Goal: Information Seeking & Learning: Learn about a topic

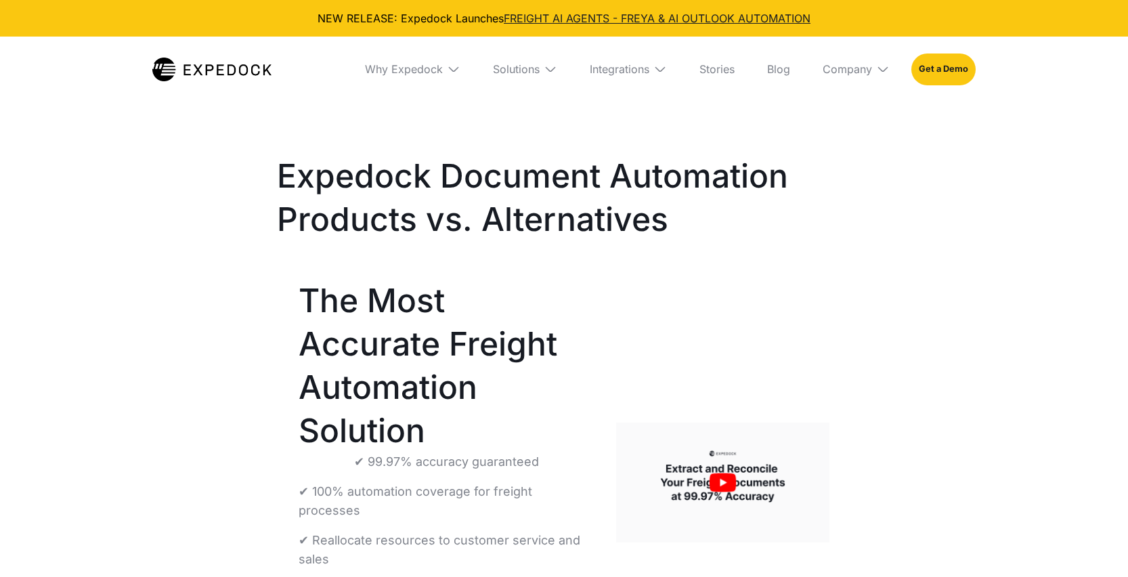
select select
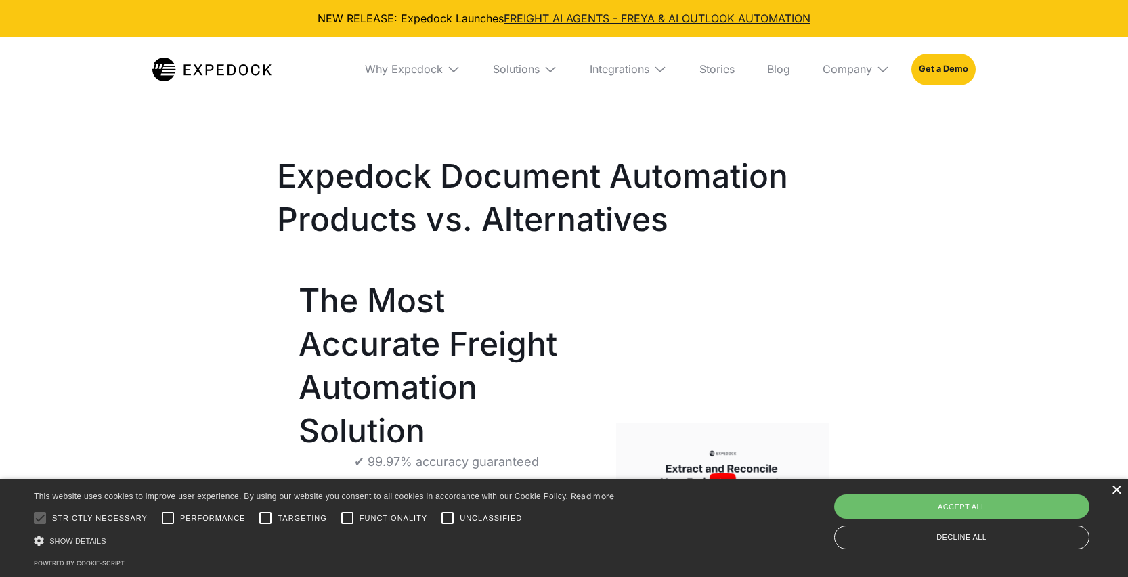
click at [1115, 494] on div "×" at bounding box center [1116, 491] width 10 height 10
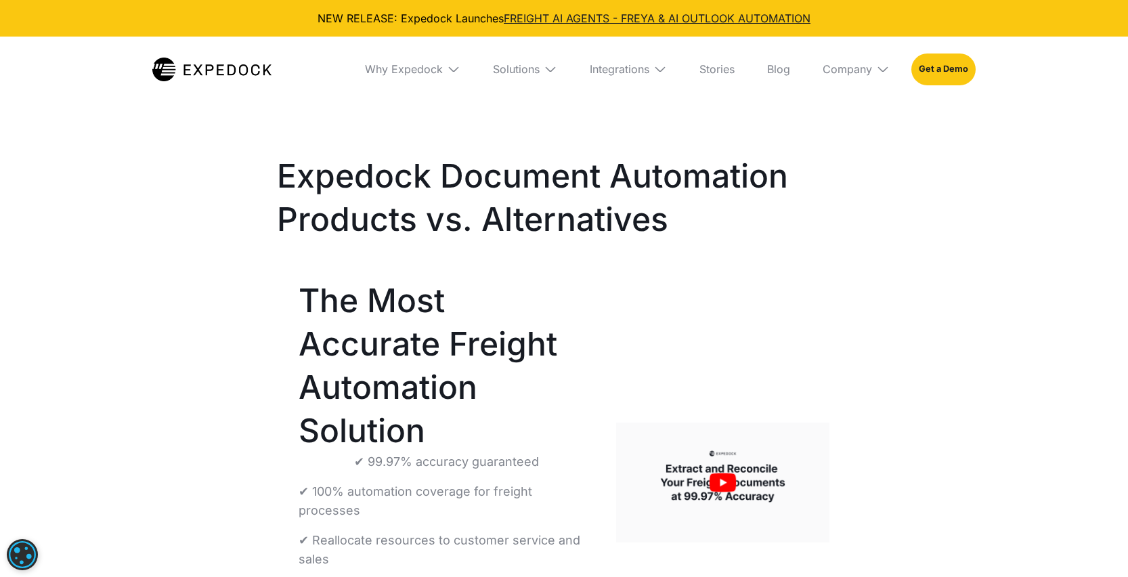
click at [205, 70] on img at bounding box center [211, 70] width 119 height 24
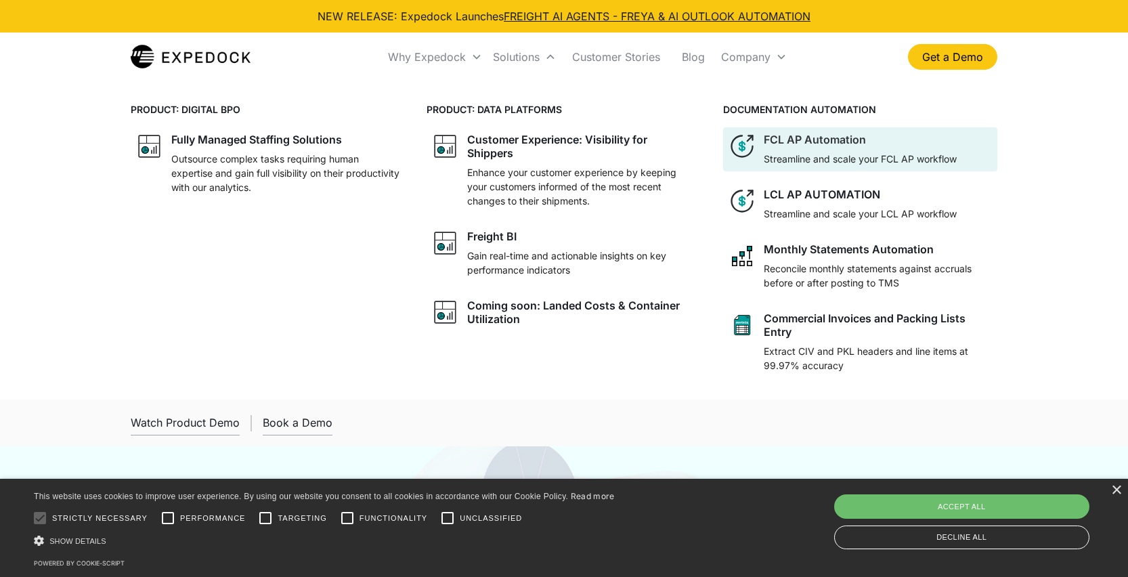
click at [824, 149] on div at bounding box center [860, 148] width 193 height 5
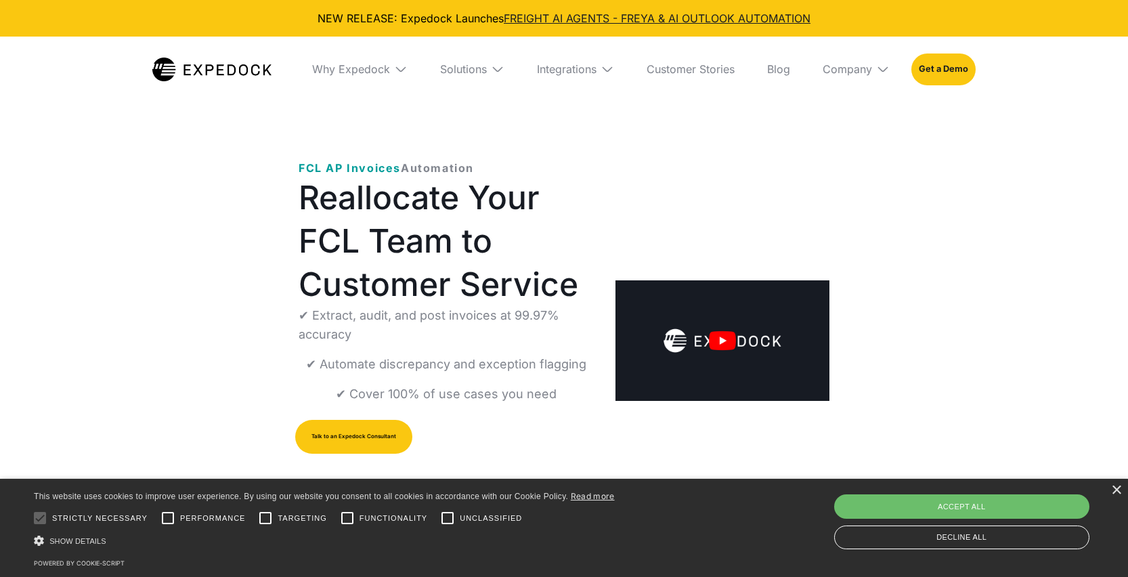
select select
click at [1117, 492] on div "×" at bounding box center [1116, 491] width 10 height 10
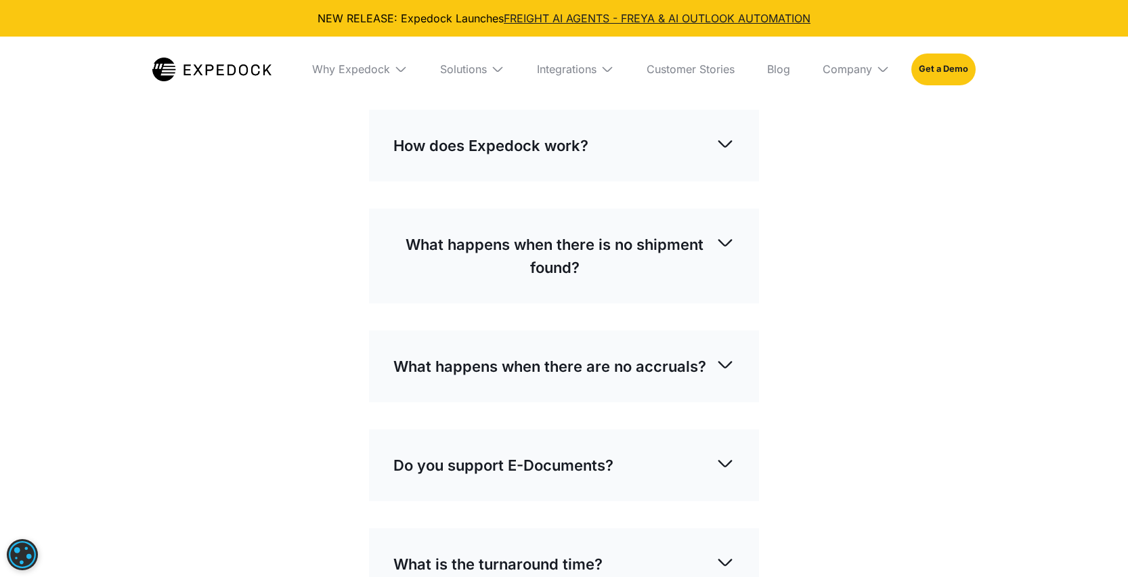
scroll to position [2773, 0]
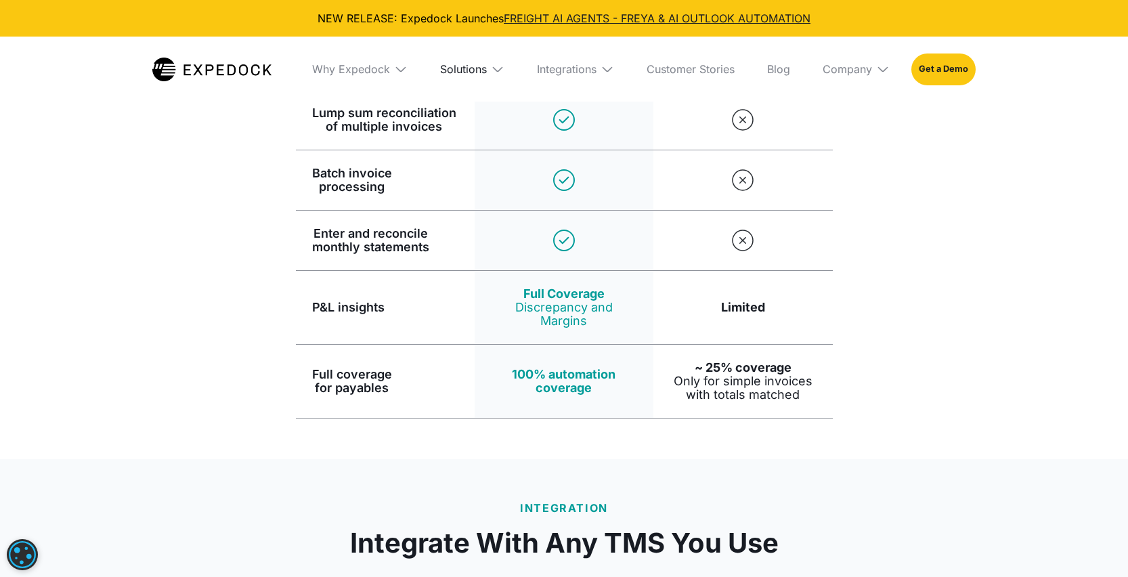
click at [477, 73] on div "Solutions" at bounding box center [463, 69] width 47 height 14
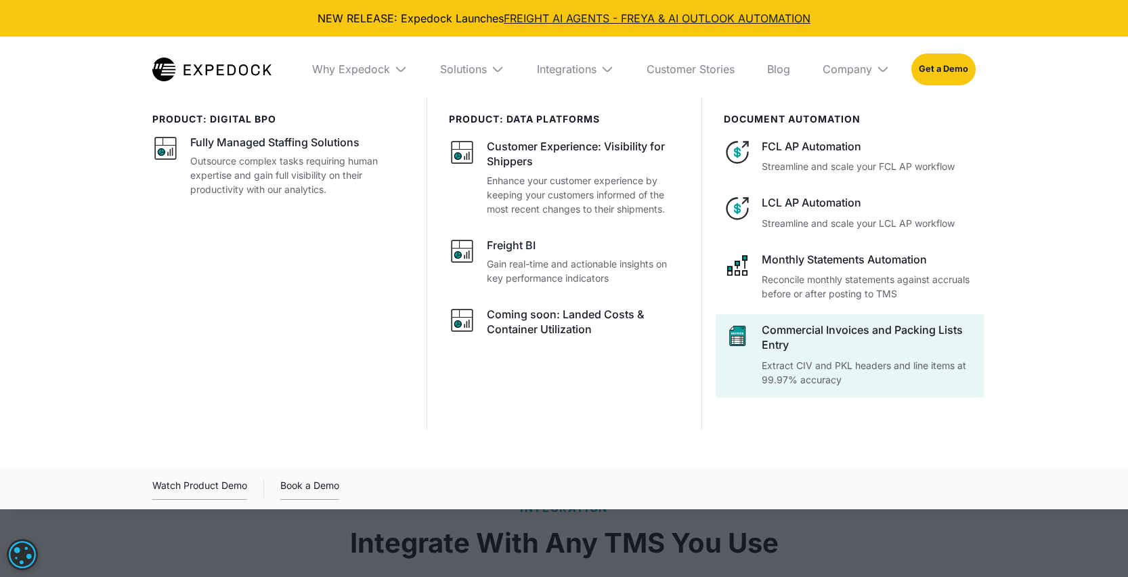
click at [817, 353] on div "Commercial Invoices and Packing Lists Entry Extract CIV and PKL headers and lin…" at bounding box center [869, 354] width 214 height 64
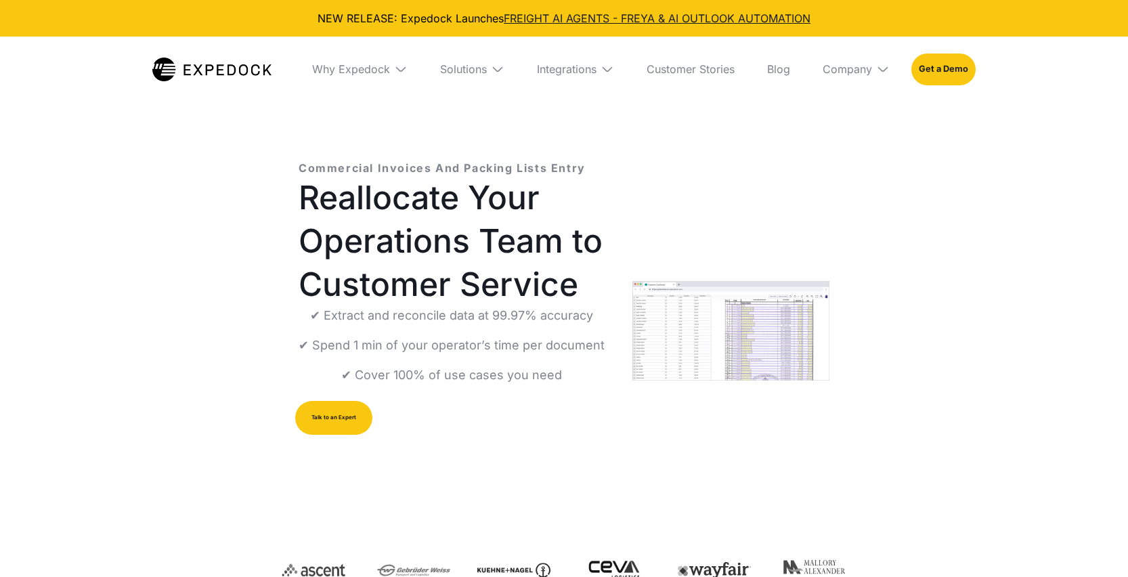
select select
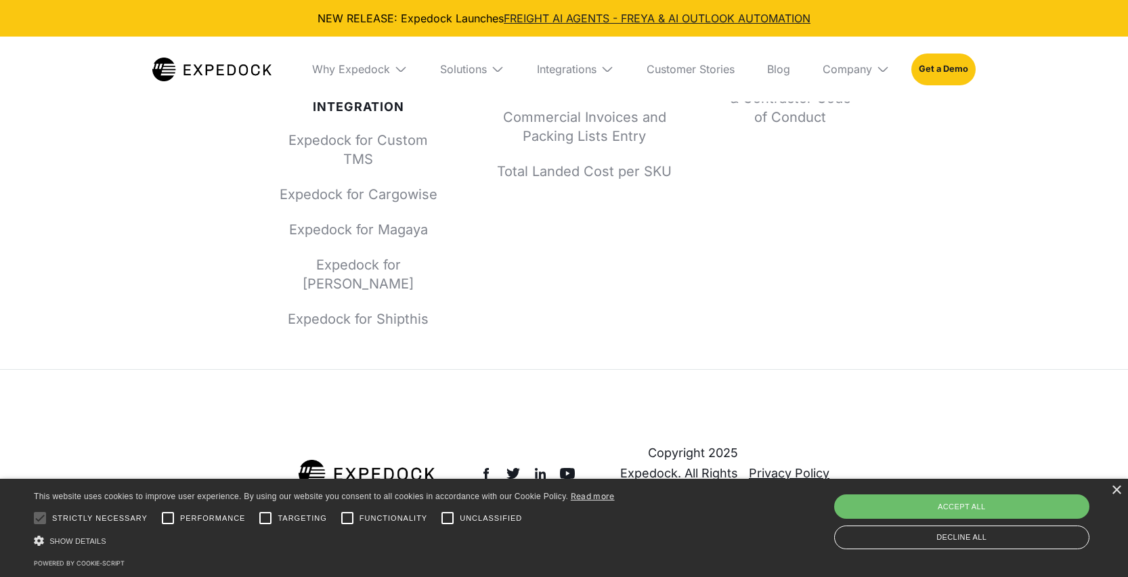
scroll to position [5449, 0]
click at [1115, 496] on div "× This website uses cookies to improve user experience. By using our website yo…" at bounding box center [564, 528] width 1128 height 98
click at [1117, 494] on div "×" at bounding box center [1116, 491] width 10 height 10
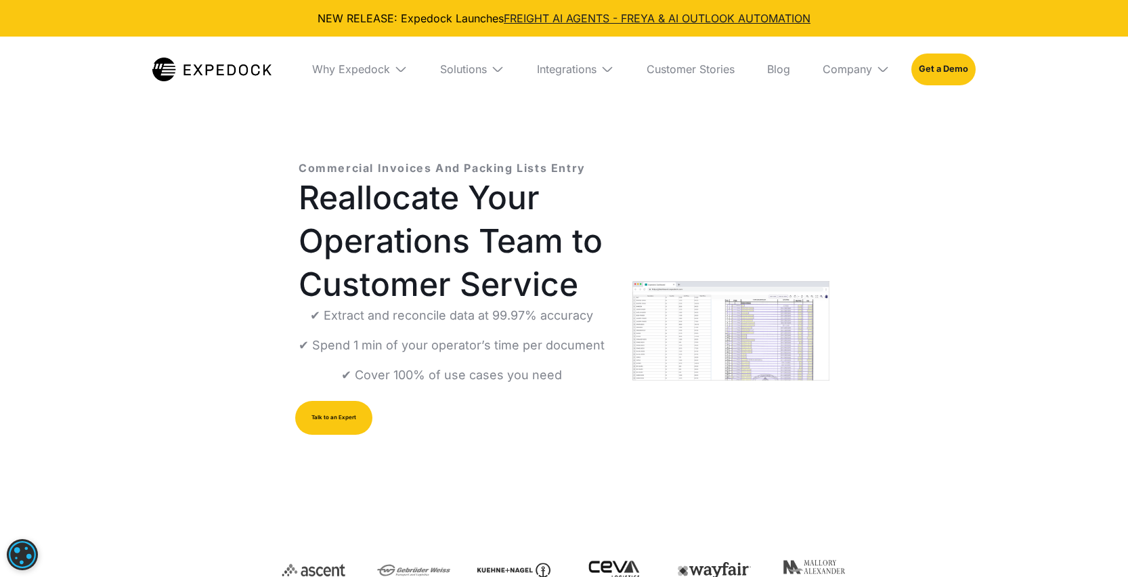
scroll to position [0, 0]
click at [576, 70] on div "Integrations" at bounding box center [567, 69] width 60 height 14
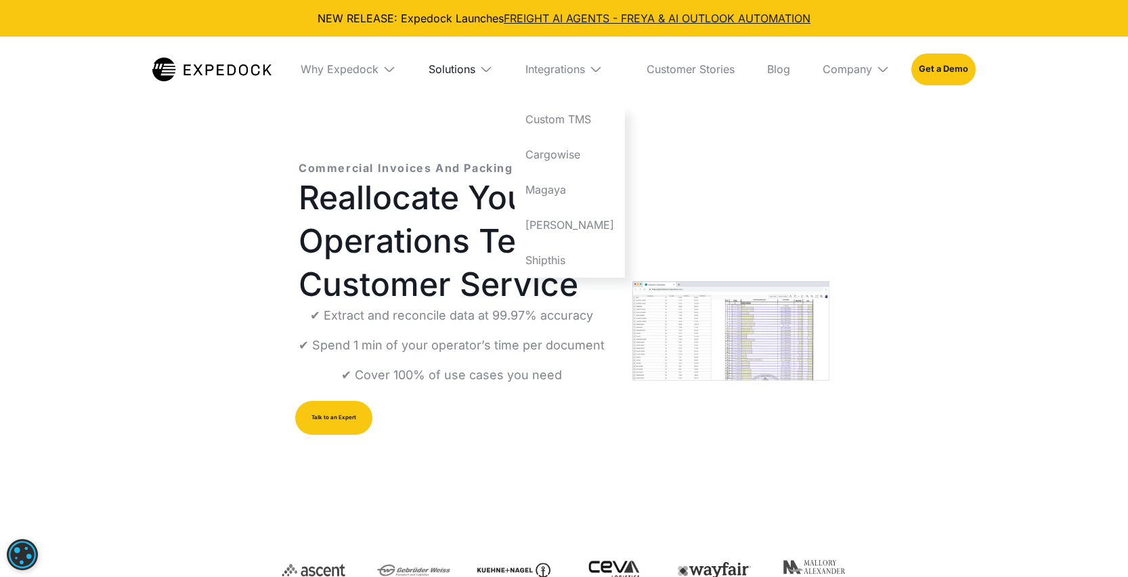
click at [475, 70] on div "Solutions" at bounding box center [452, 69] width 47 height 14
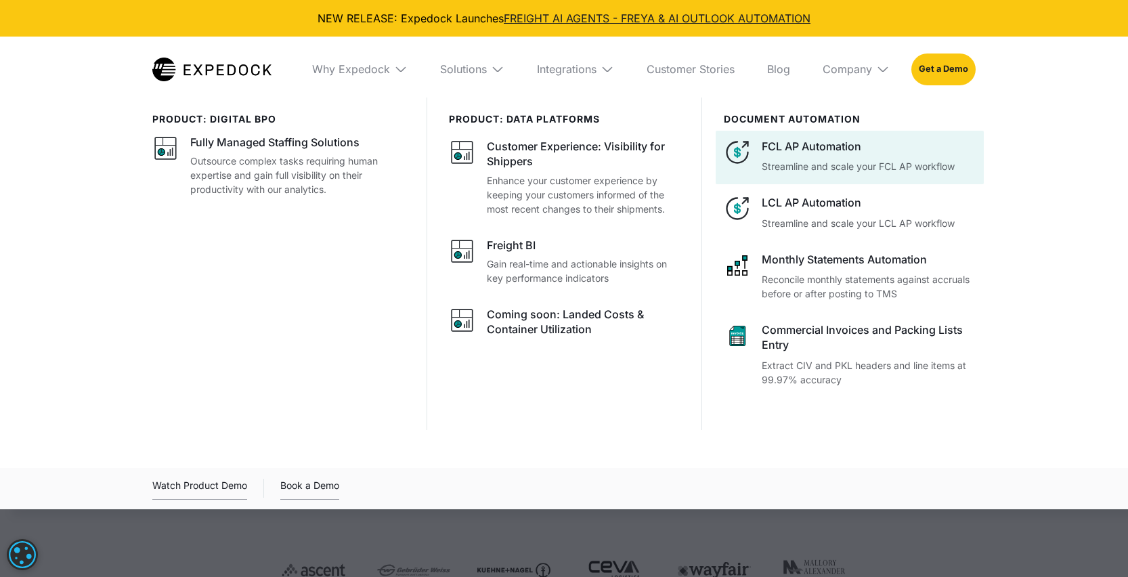
click at [808, 175] on div at bounding box center [850, 158] width 268 height 54
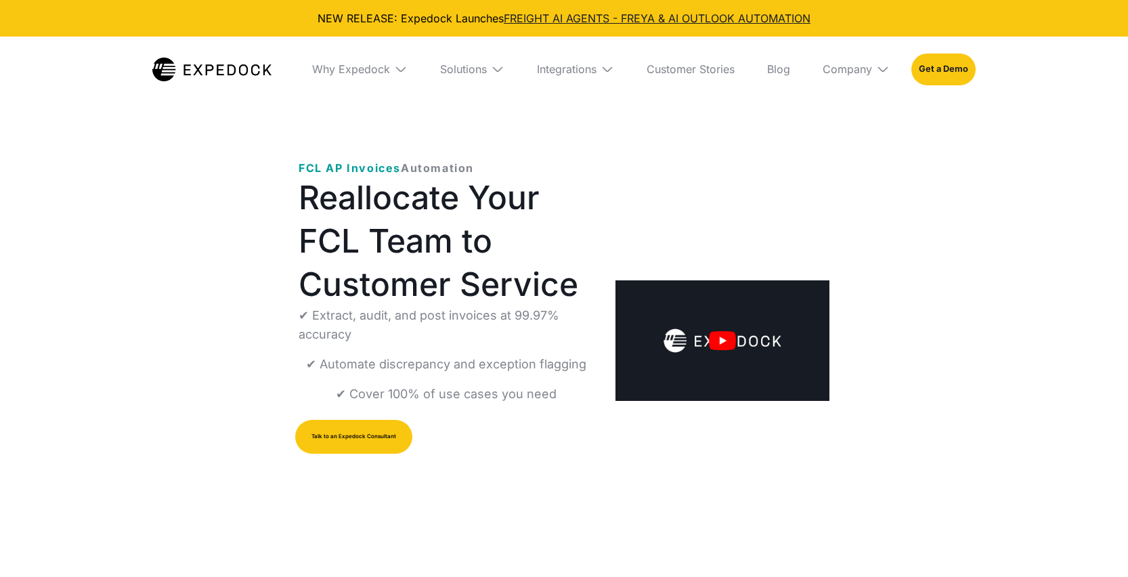
select select
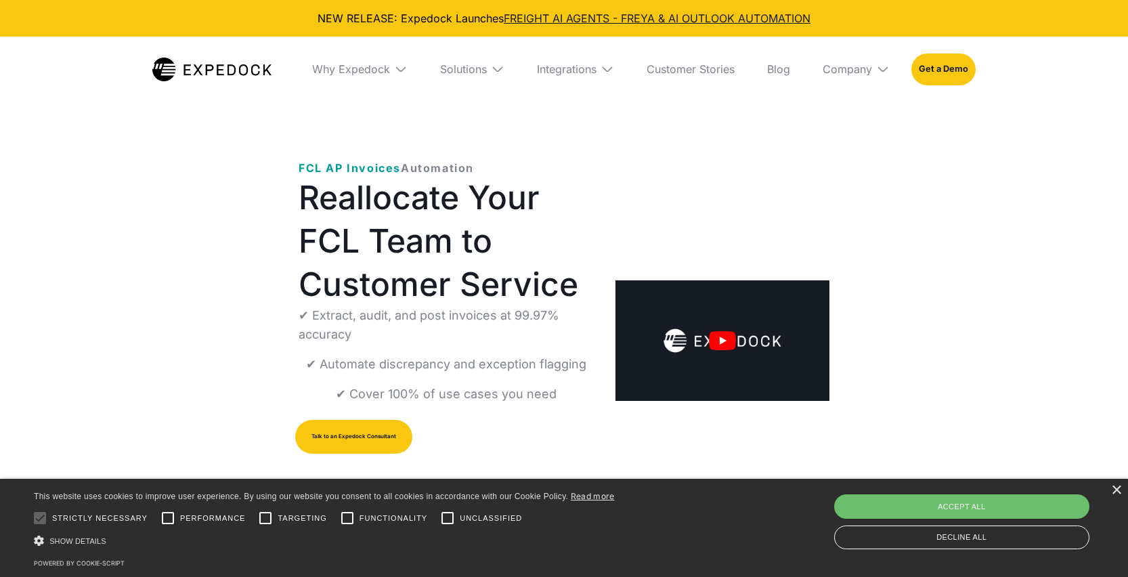
click at [719, 341] on img "open lightbox" at bounding box center [723, 340] width 214 height 121
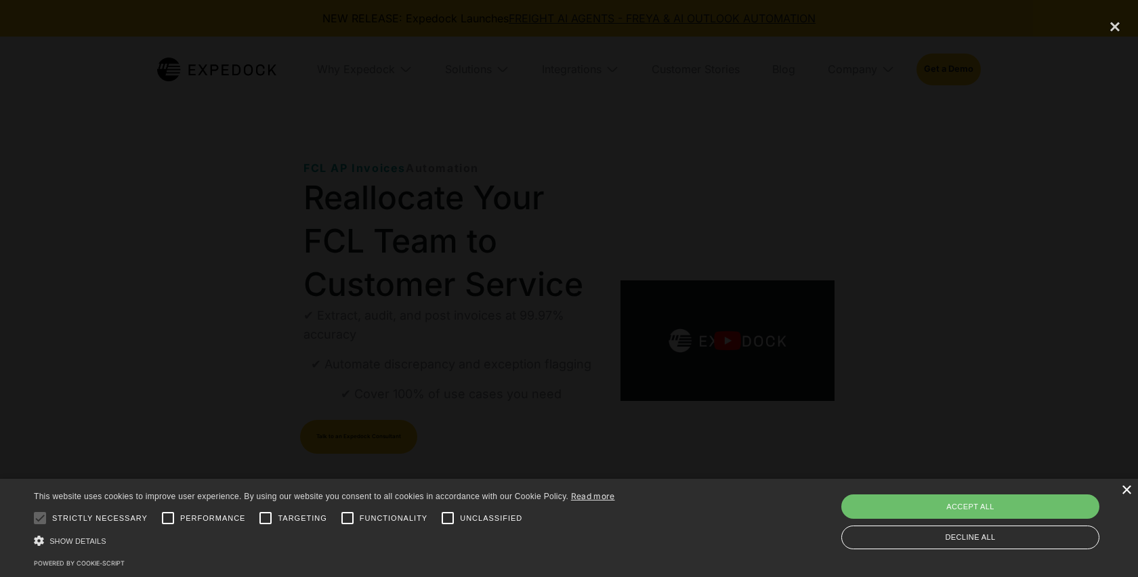
click at [1128, 491] on div "×" at bounding box center [1126, 491] width 10 height 10
